Goal: Transaction & Acquisition: Subscribe to service/newsletter

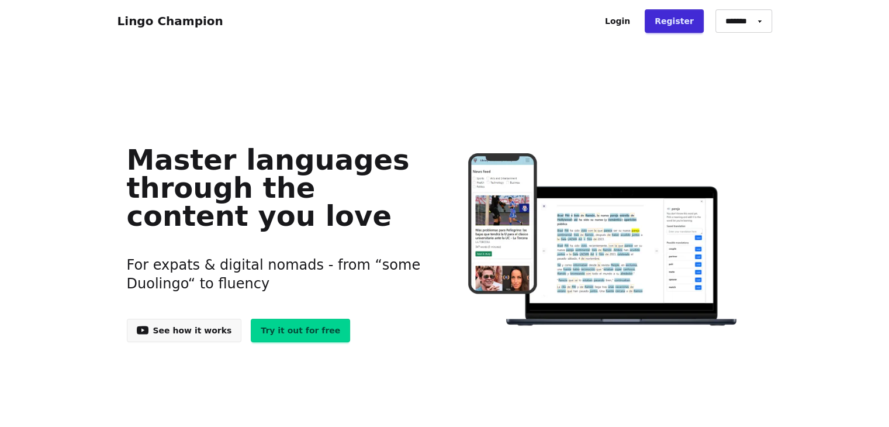
click at [210, 328] on link "See how it works" at bounding box center [184, 330] width 115 height 23
click at [296, 330] on link "Try it out for free" at bounding box center [300, 330] width 99 height 23
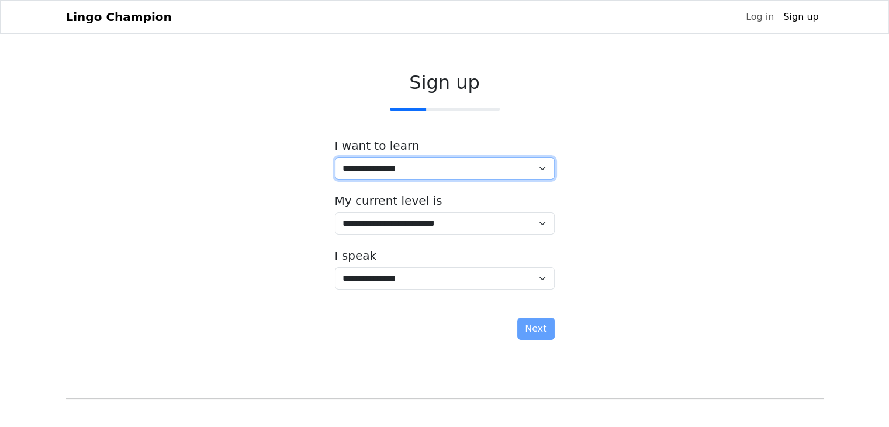
click at [400, 168] on select "**********" at bounding box center [445, 168] width 220 height 22
select select "**"
